Goal: Task Accomplishment & Management: Manage account settings

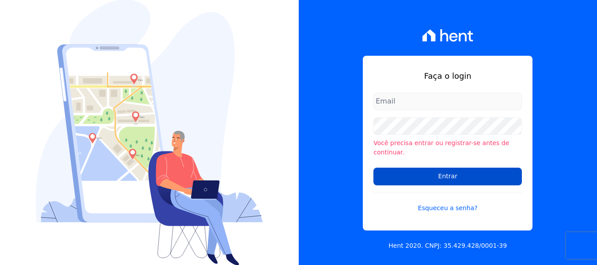
type input "andrevieira@agileurbanismo.com"
click at [405, 176] on input "Entrar" at bounding box center [447, 176] width 148 height 18
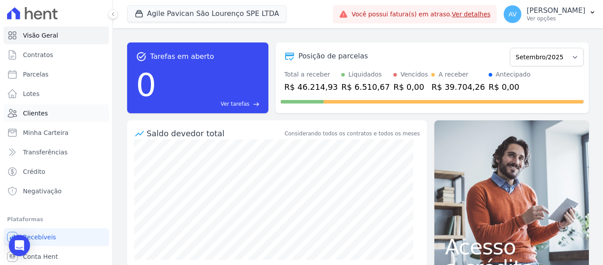
click at [54, 112] on link "Clientes" at bounding box center [57, 113] width 106 height 18
click at [49, 111] on link "Clientes" at bounding box center [57, 113] width 106 height 18
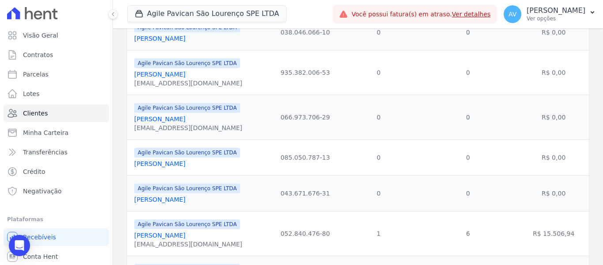
scroll to position [883, 0]
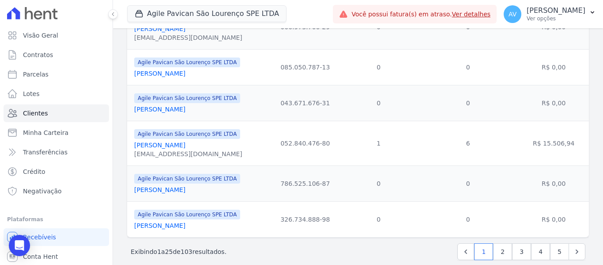
click at [158, 147] on link "[PERSON_NAME]" at bounding box center [159, 144] width 51 height 7
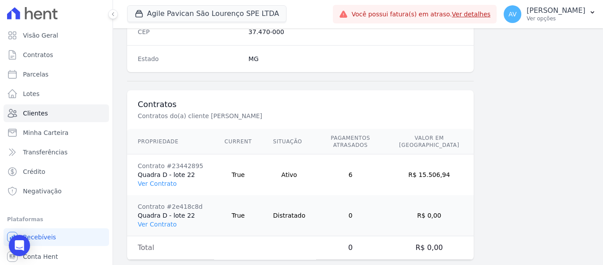
scroll to position [602, 0]
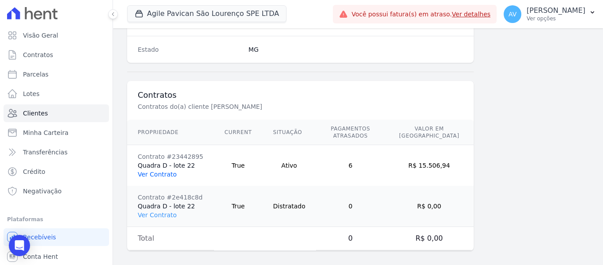
click at [159, 170] on link "Ver Contrato" at bounding box center [157, 173] width 39 height 7
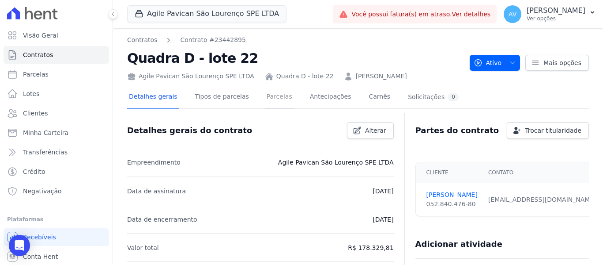
click at [267, 95] on link "Parcelas" at bounding box center [279, 97] width 29 height 23
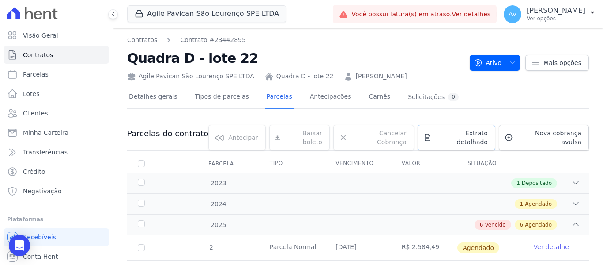
click at [443, 136] on span "Extrato detalhado" at bounding box center [461, 138] width 53 height 18
click at [563, 147] on span "Exportar XLSX" at bounding box center [572, 148] width 51 height 9
click at [577, 173] on div "2023 1 Depositado" at bounding box center [358, 183] width 462 height 20
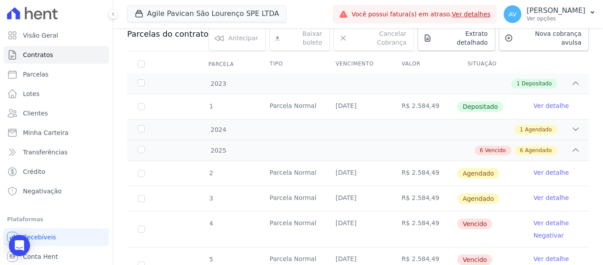
scroll to position [44, 0]
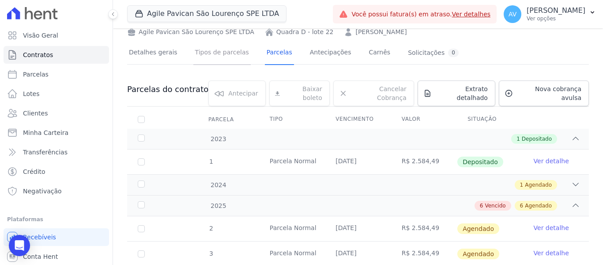
click at [203, 51] on link "Tipos de parcelas" at bounding box center [221, 53] width 57 height 23
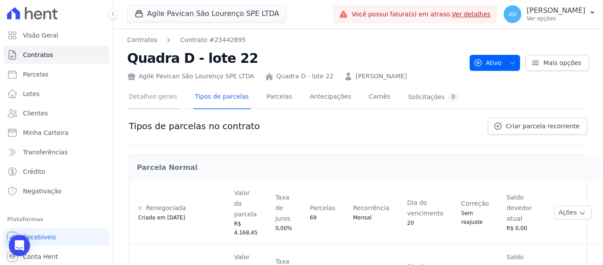
click at [157, 96] on link "Detalhes gerais" at bounding box center [153, 97] width 52 height 23
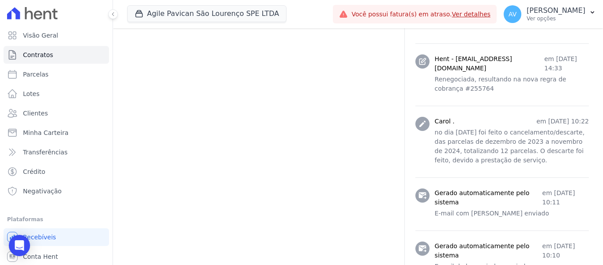
scroll to position [883, 0]
